Goal: Book appointment/travel/reservation

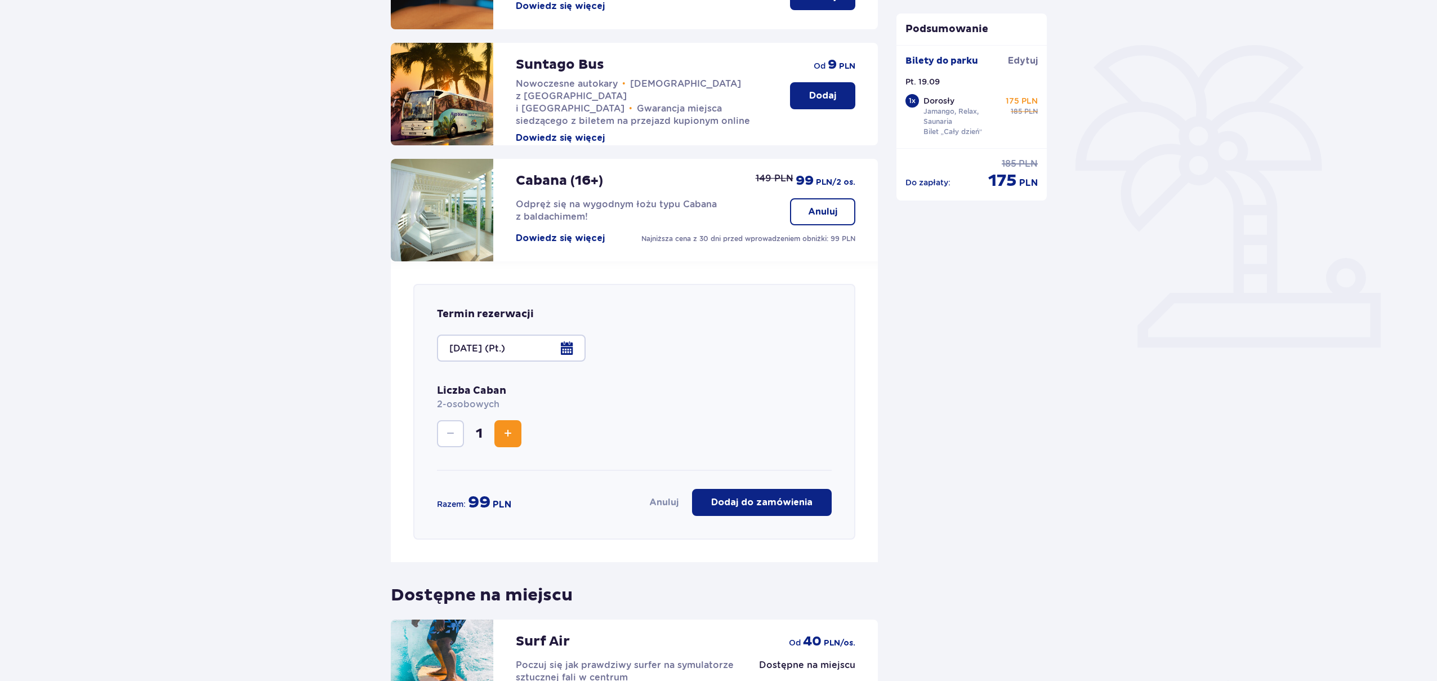
scroll to position [238, 0]
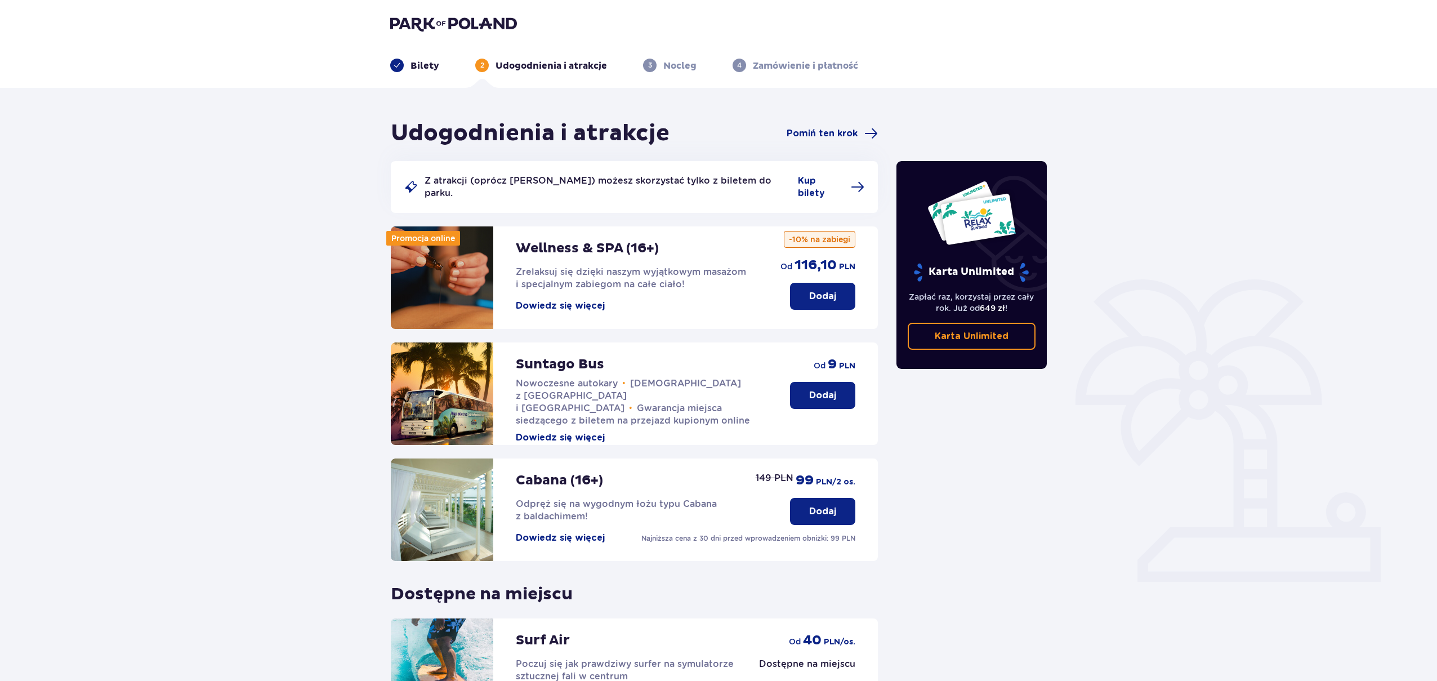
scroll to position [148, 0]
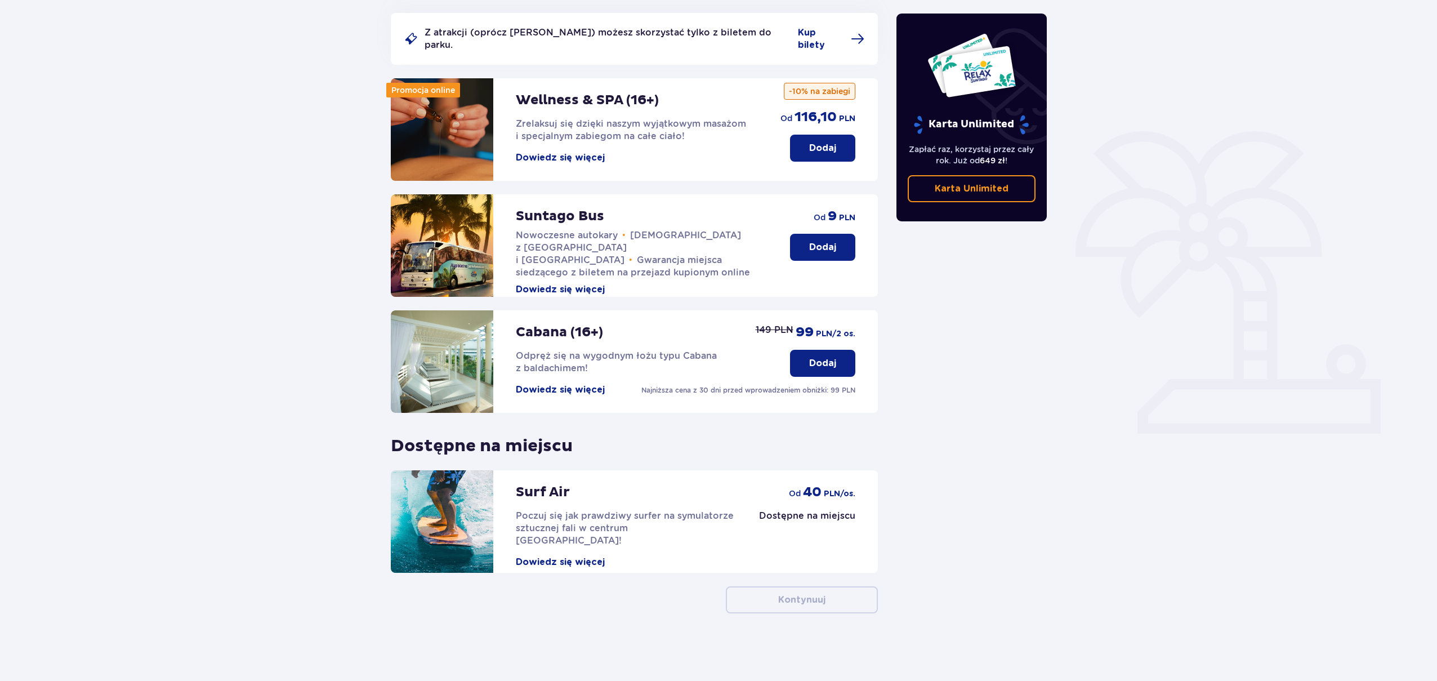
click at [812, 366] on p "Dodaj" at bounding box center [822, 363] width 27 height 12
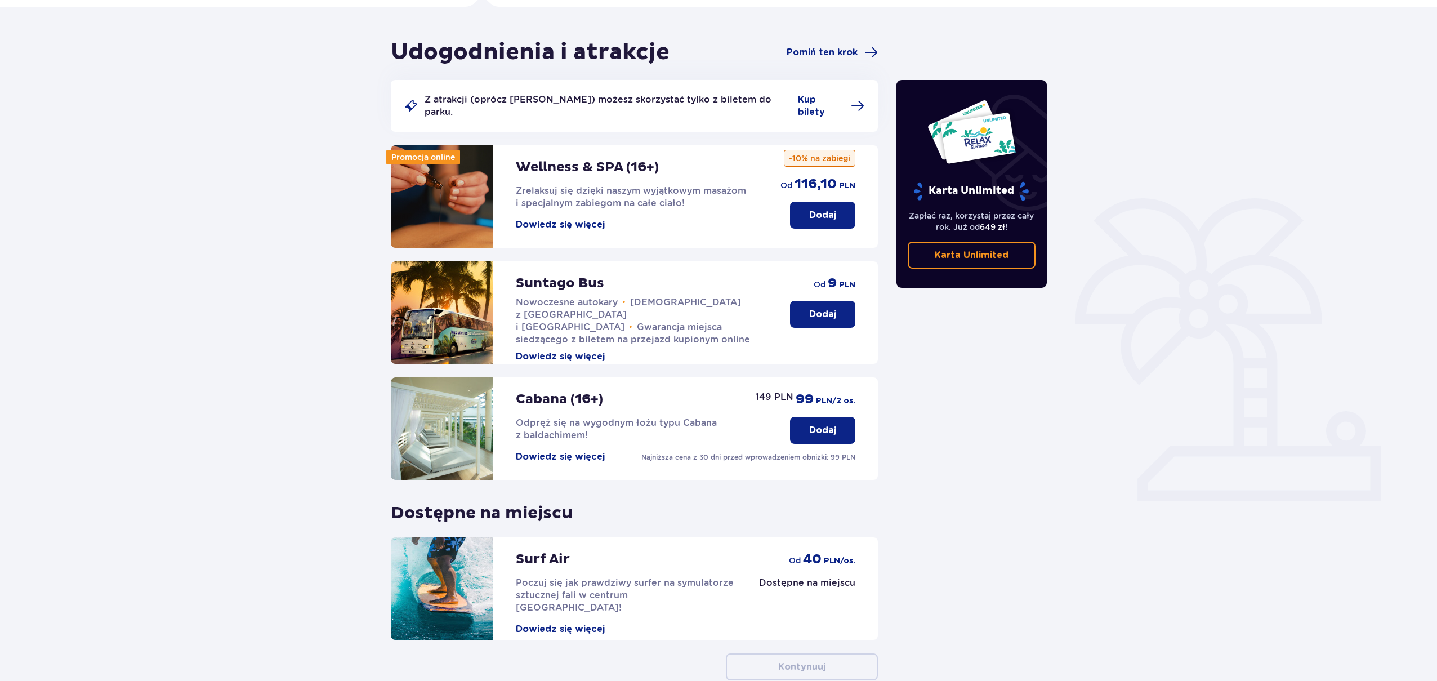
scroll to position [82, 0]
click at [807, 431] on button "Dodaj" at bounding box center [822, 429] width 65 height 27
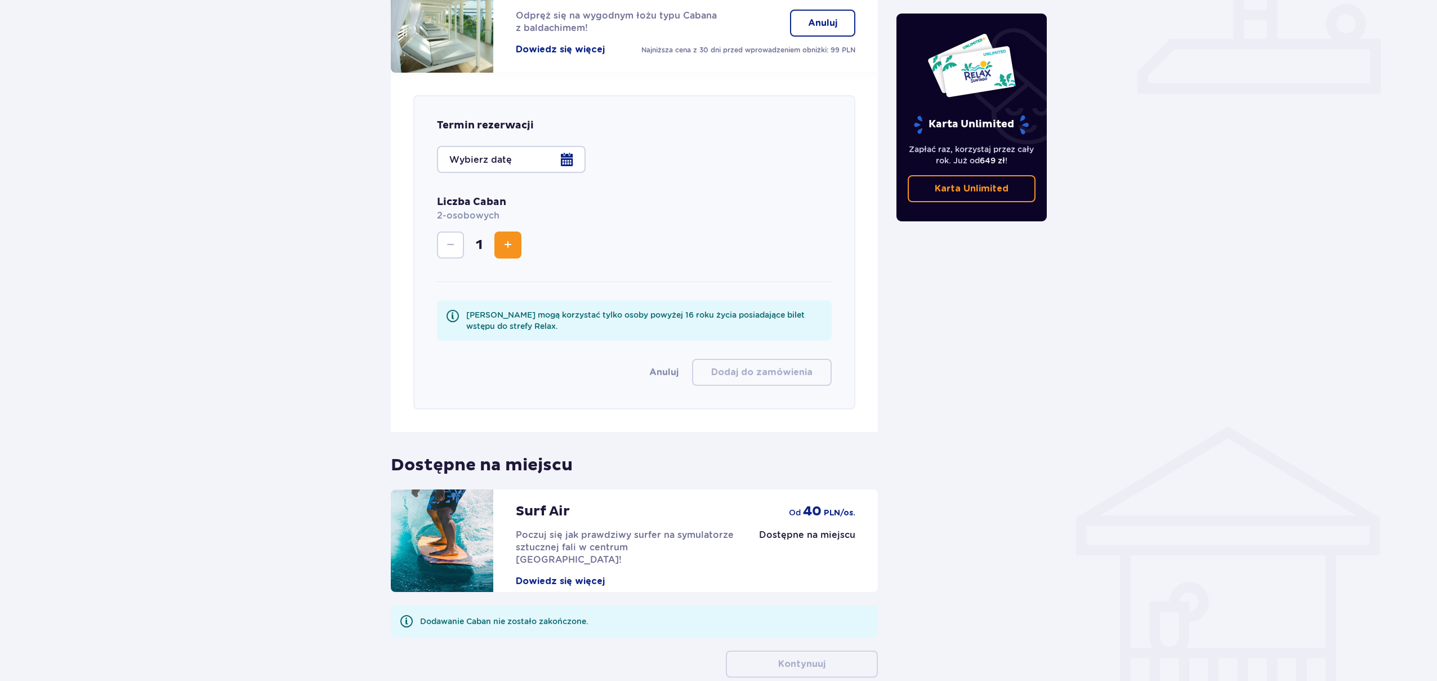
scroll to position [487, 0]
click at [506, 246] on span "Increase" at bounding box center [508, 246] width 14 height 14
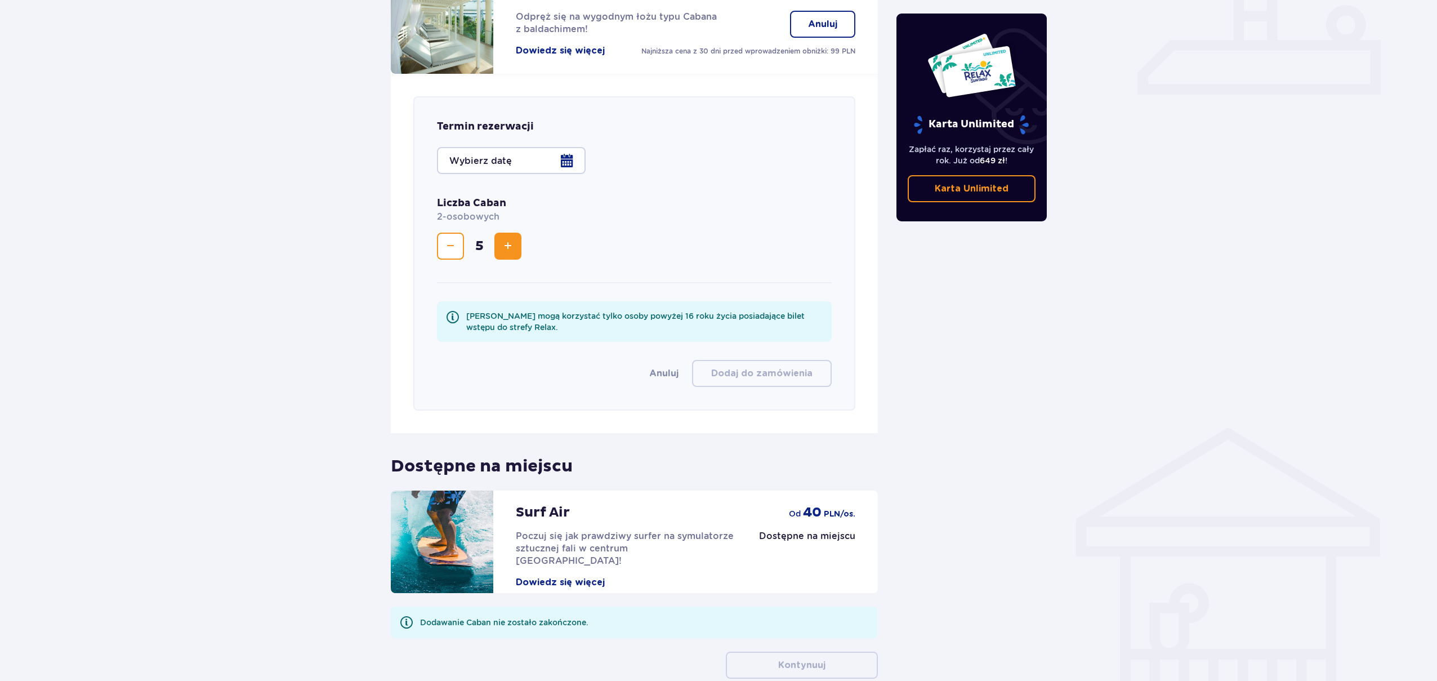
click at [506, 246] on span "Increase" at bounding box center [508, 246] width 14 height 14
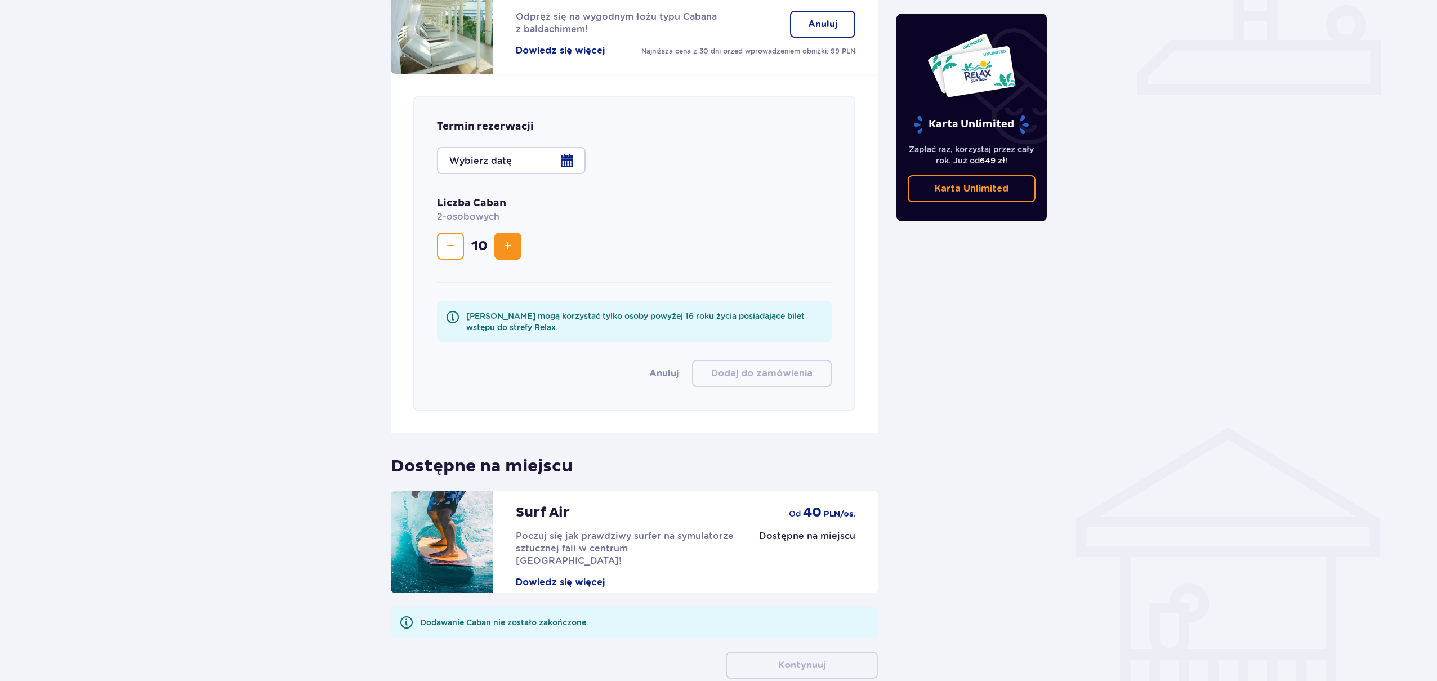
click at [506, 246] on span "Increase" at bounding box center [508, 246] width 14 height 14
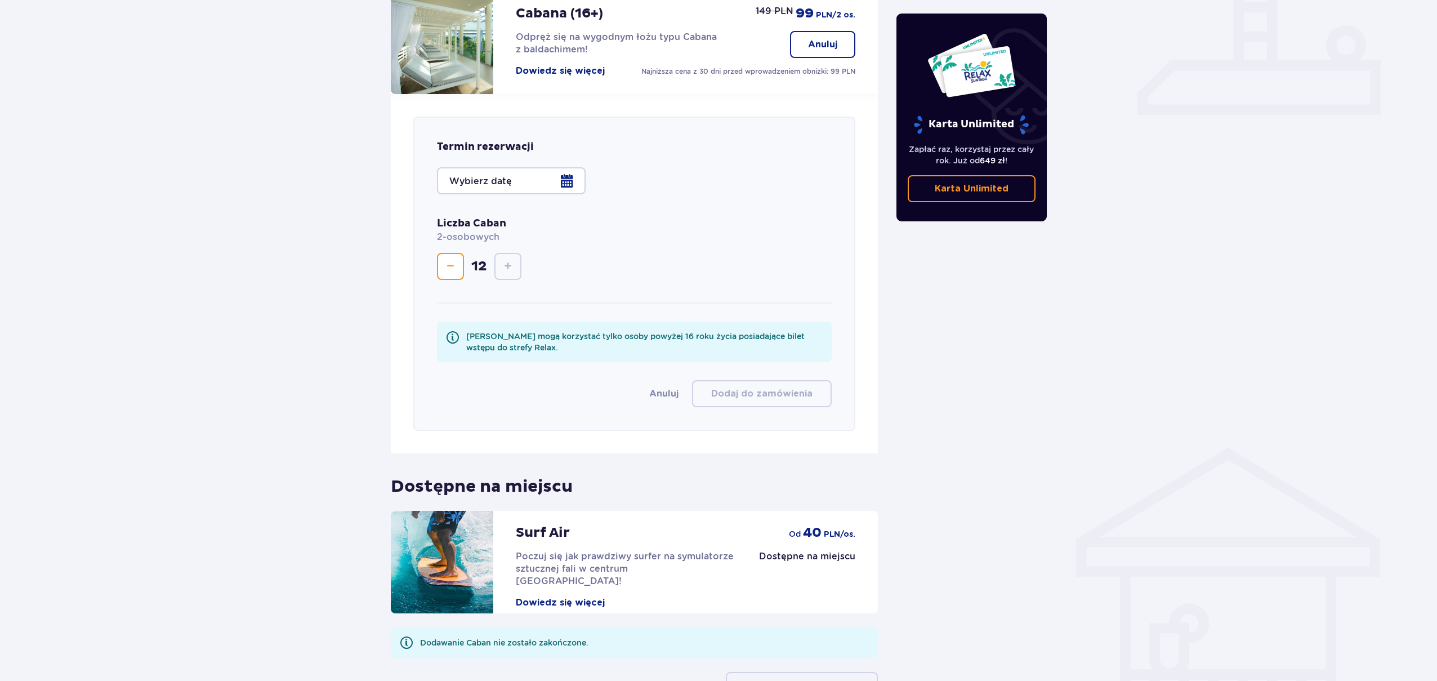
scroll to position [466, 0]
click at [519, 189] on div at bounding box center [511, 181] width 149 height 27
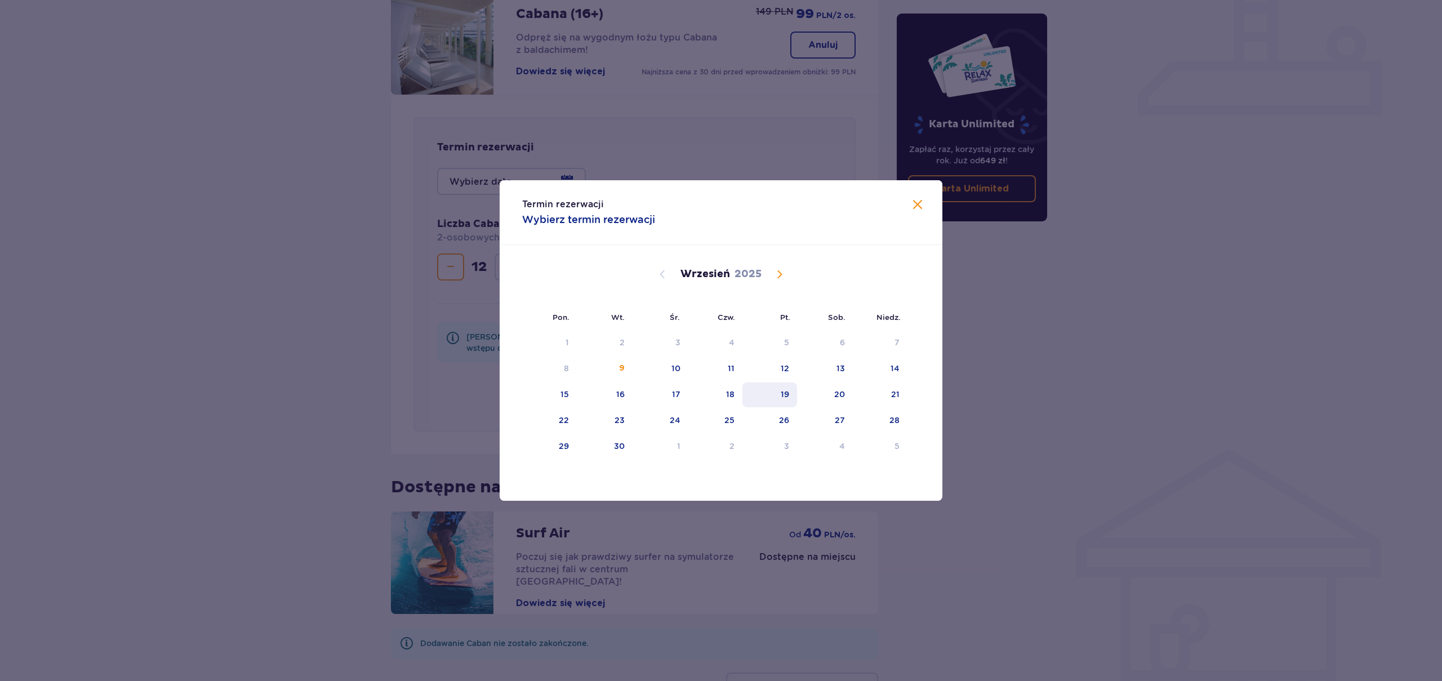
click at [762, 400] on div "19" at bounding box center [769, 394] width 55 height 25
type input "[DATE] (Pt.)"
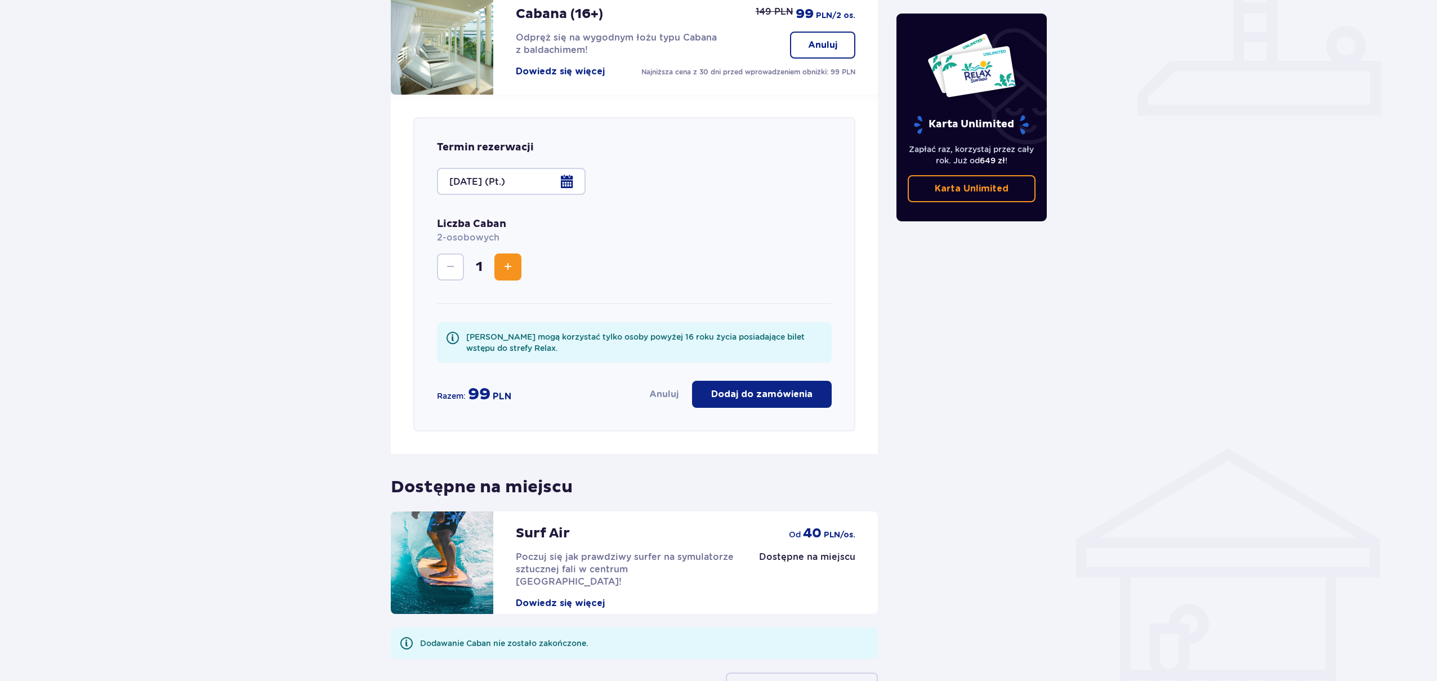
click at [509, 269] on span "Increase" at bounding box center [508, 267] width 14 height 14
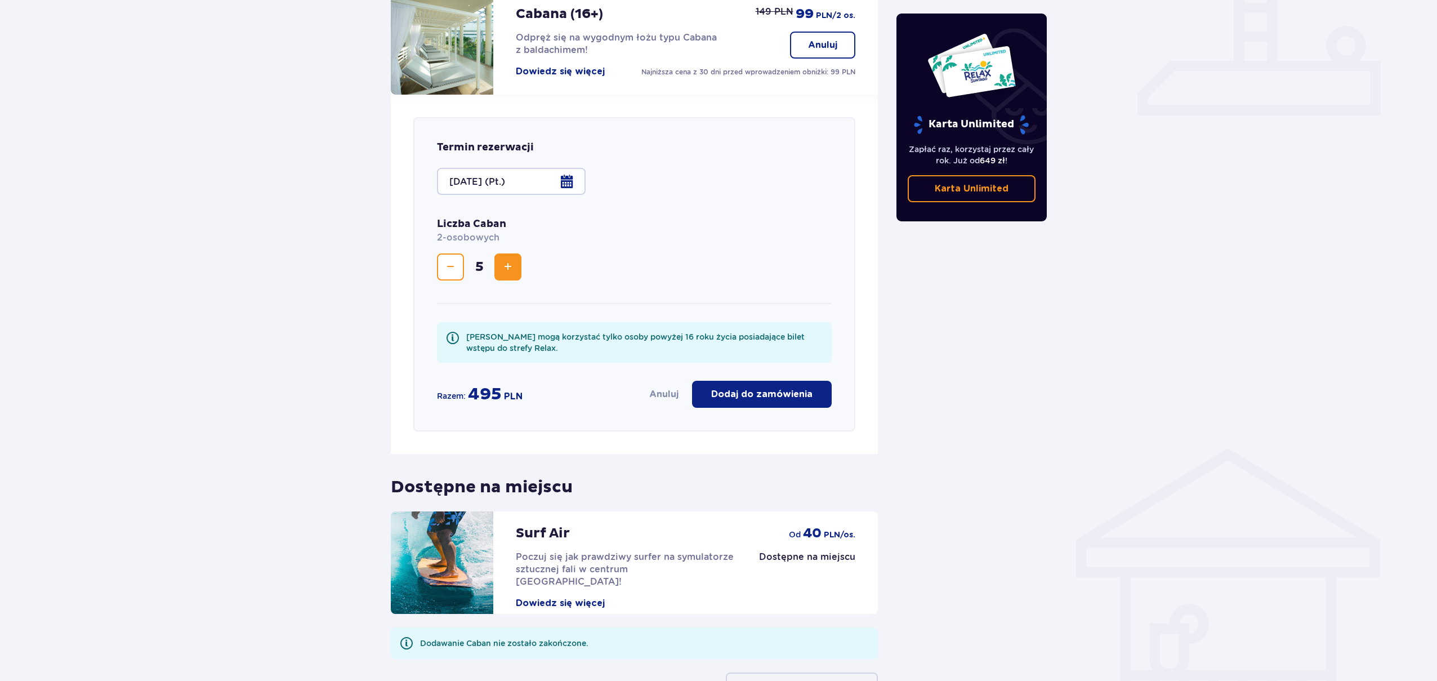
click at [509, 269] on span "Increase" at bounding box center [508, 267] width 14 height 14
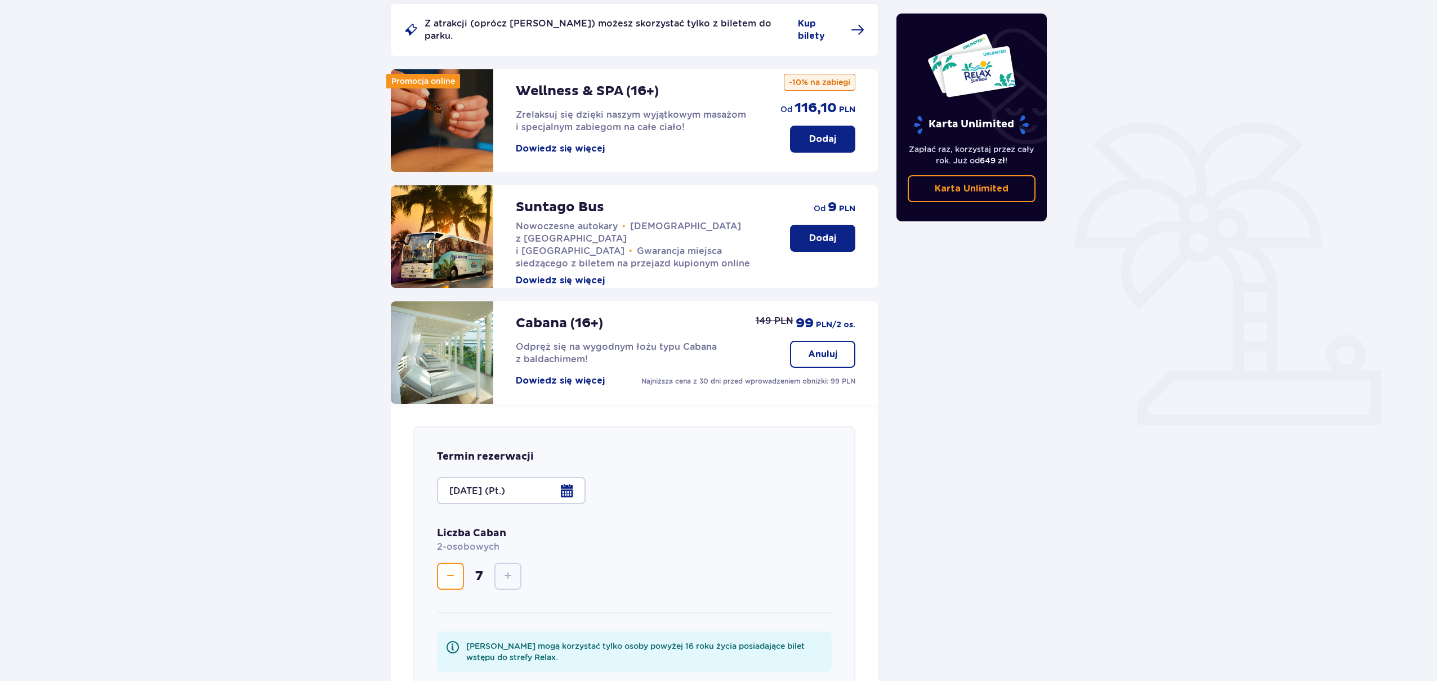
scroll to position [128, 0]
